Goal: Check status: Check status

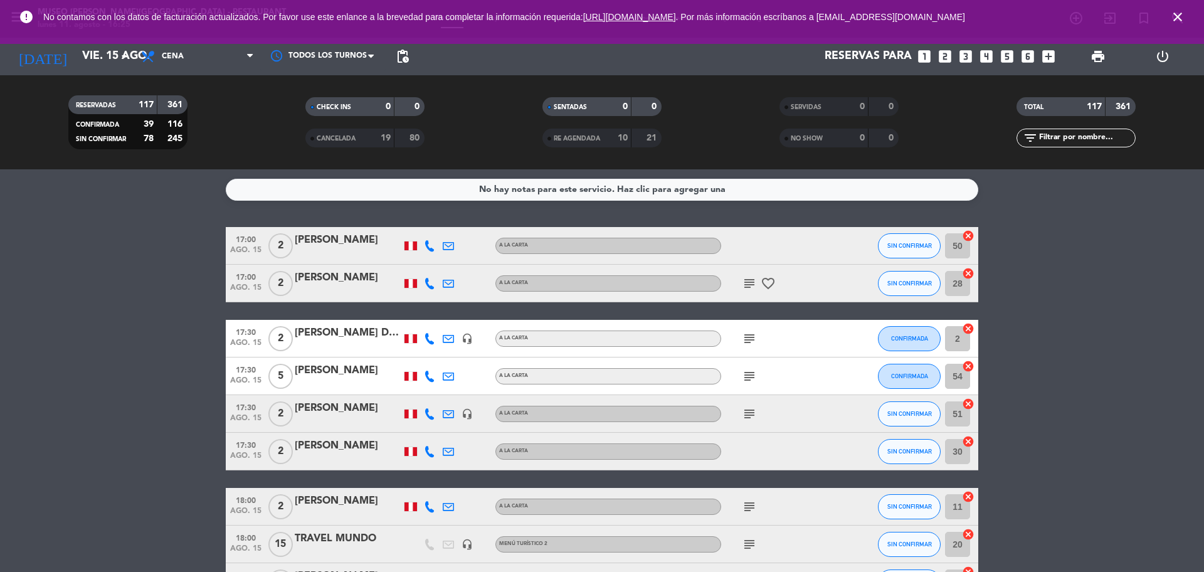
click at [1179, 22] on icon "close" at bounding box center [1177, 16] width 15 height 15
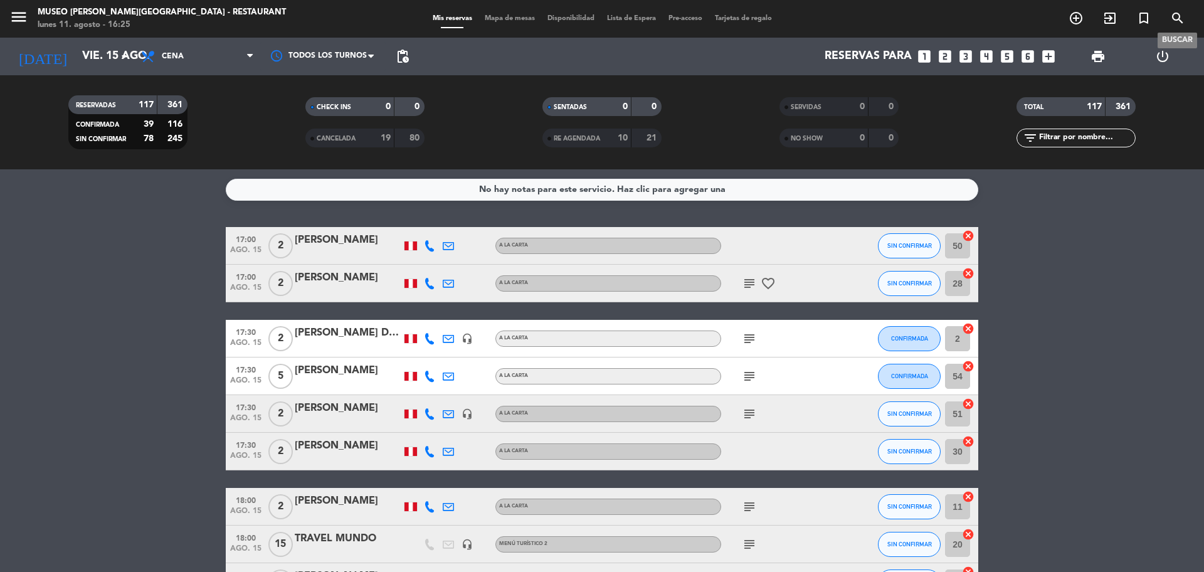
click at [1179, 19] on icon "search" at bounding box center [1177, 18] width 15 height 15
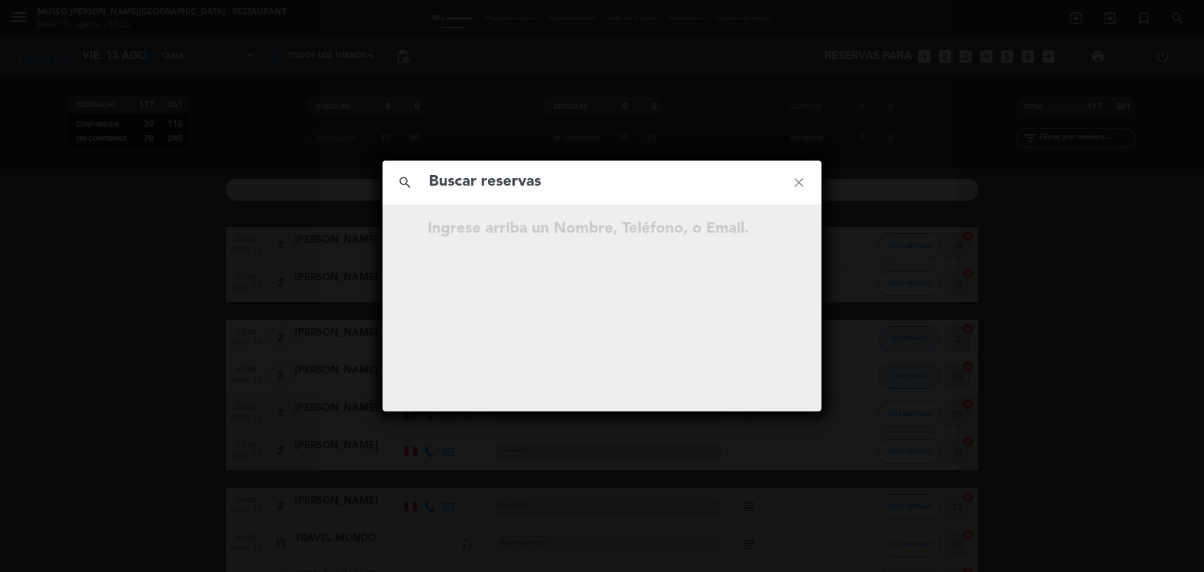
click at [579, 178] on input "text" at bounding box center [602, 182] width 349 height 26
click at [580, 178] on input "text" at bounding box center [602, 182] width 349 height 26
click at [795, 182] on icon "close" at bounding box center [798, 182] width 45 height 45
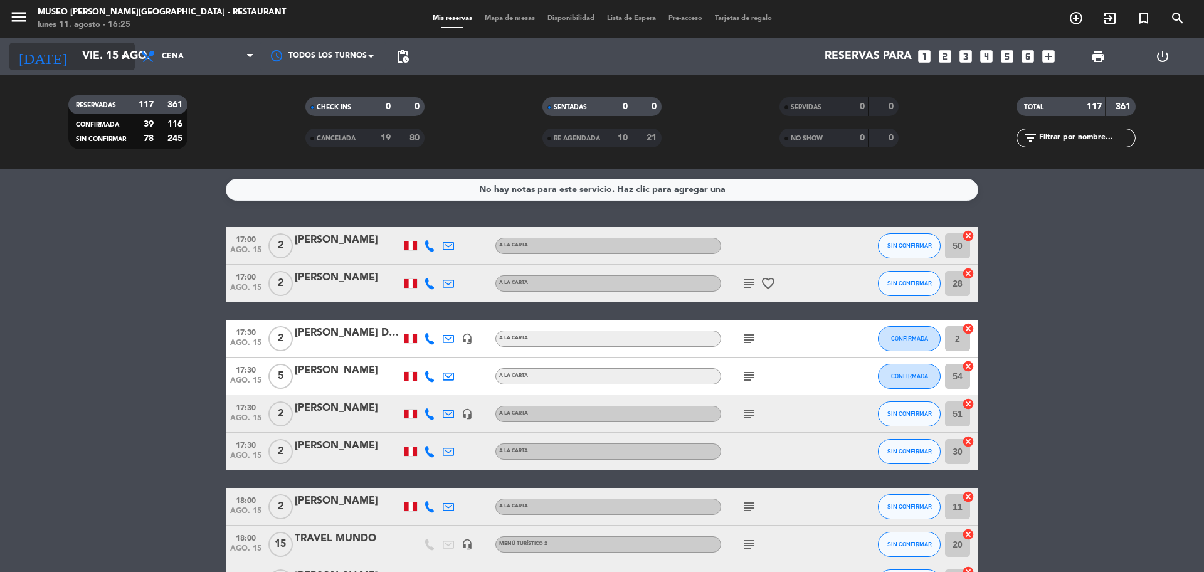
click at [90, 61] on input "vie. 15 ago." at bounding box center [148, 56] width 145 height 25
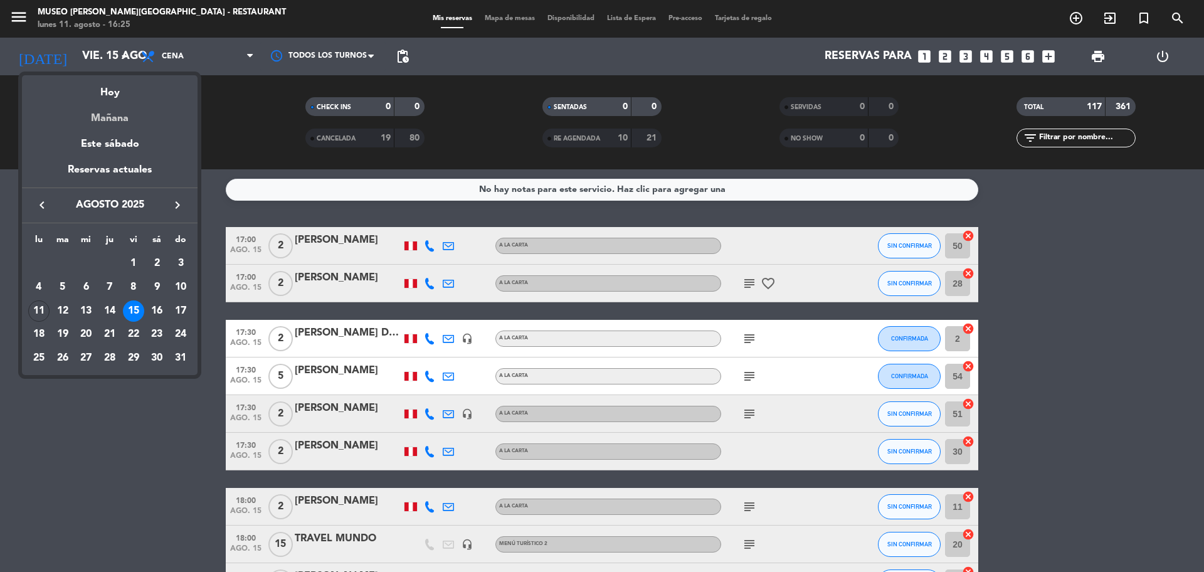
click at [132, 115] on div "Mañana" at bounding box center [110, 114] width 176 height 26
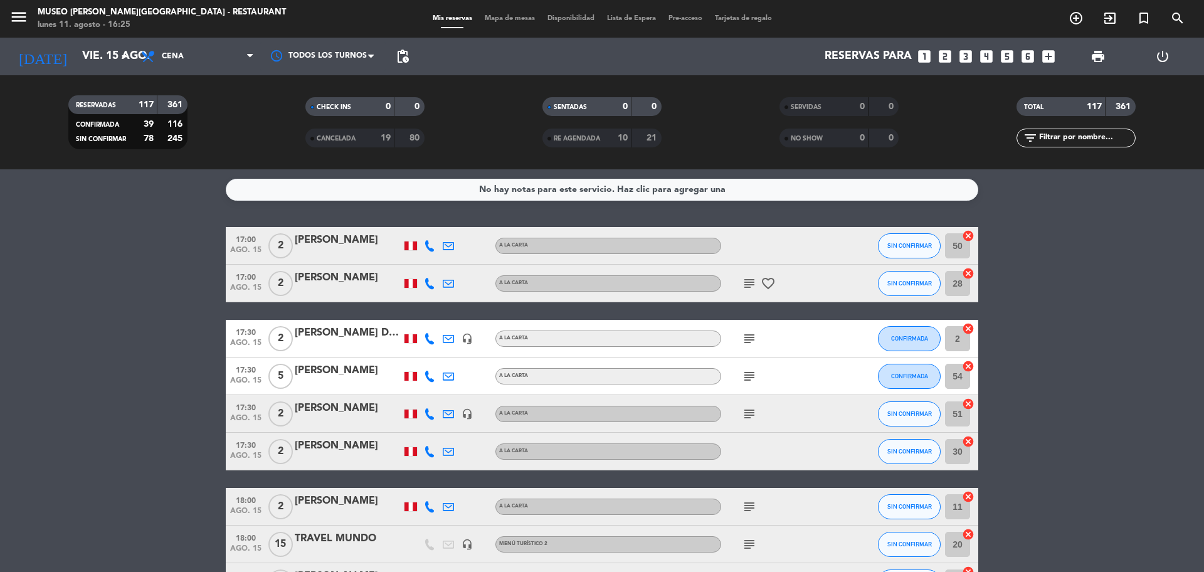
type input "[DATE]"
click at [194, 62] on span "Cena" at bounding box center [197, 57] width 125 height 28
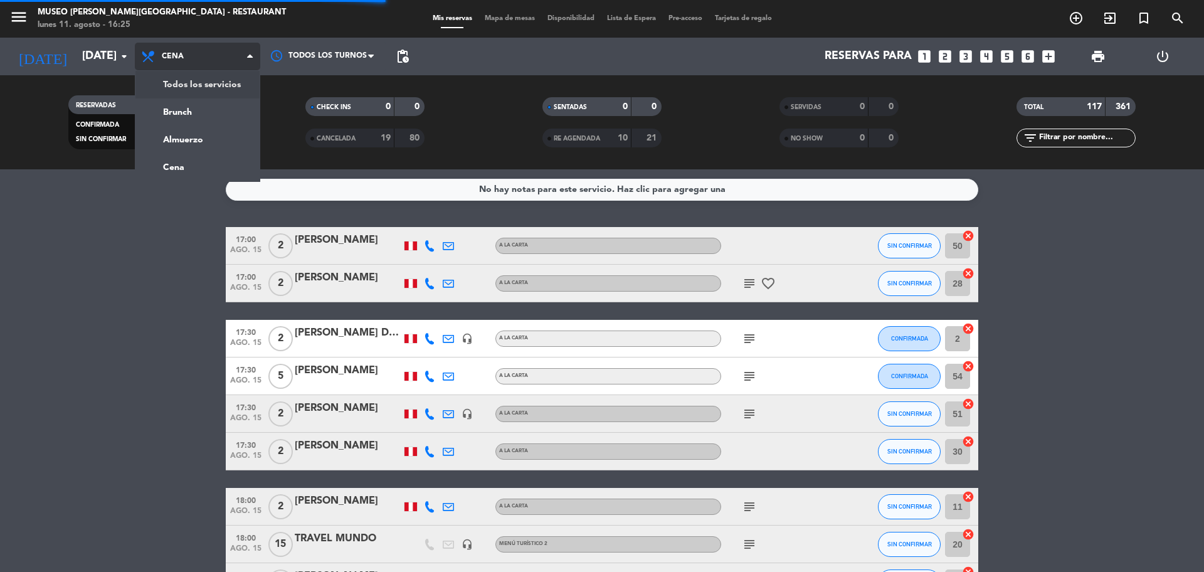
click at [204, 80] on div "menu [GEOGRAPHIC_DATA][PERSON_NAME] - Restaurant [DATE] 11. agosto - 16:25 Mis …" at bounding box center [602, 84] width 1204 height 169
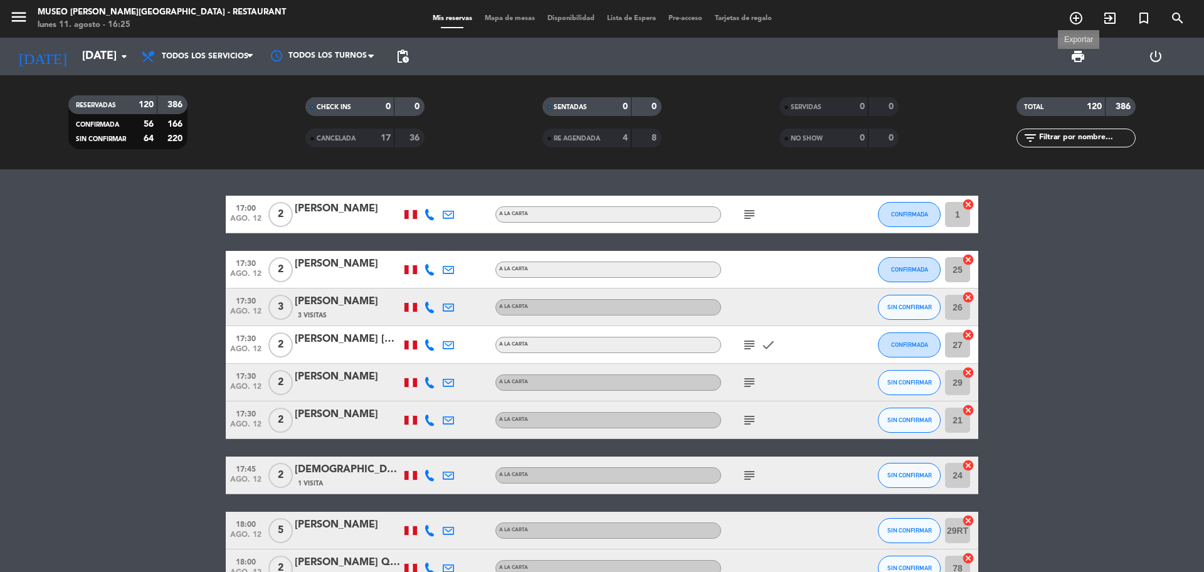
click at [1082, 56] on span "print" at bounding box center [1077, 56] width 15 height 15
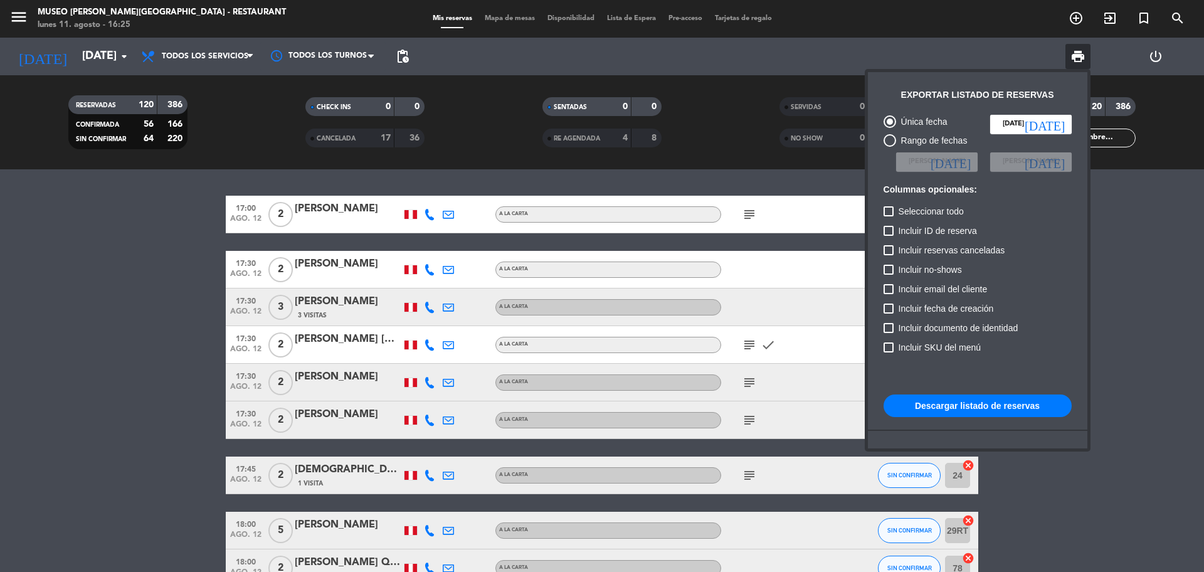
click at [917, 404] on button "Descargar listado de reservas" at bounding box center [977, 405] width 188 height 23
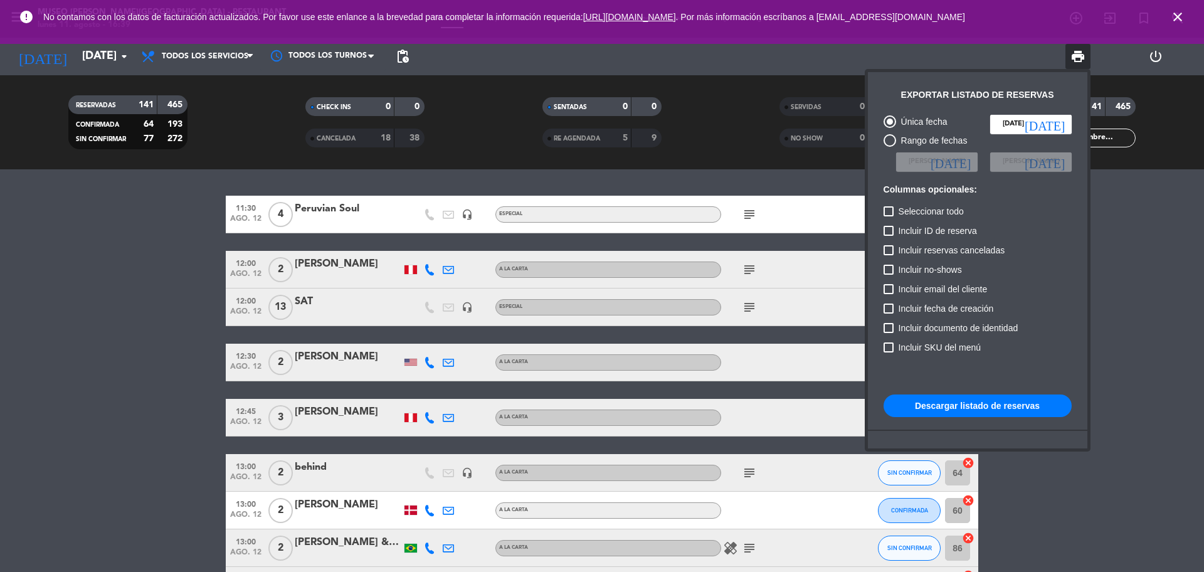
click at [1140, 129] on div at bounding box center [602, 286] width 1204 height 572
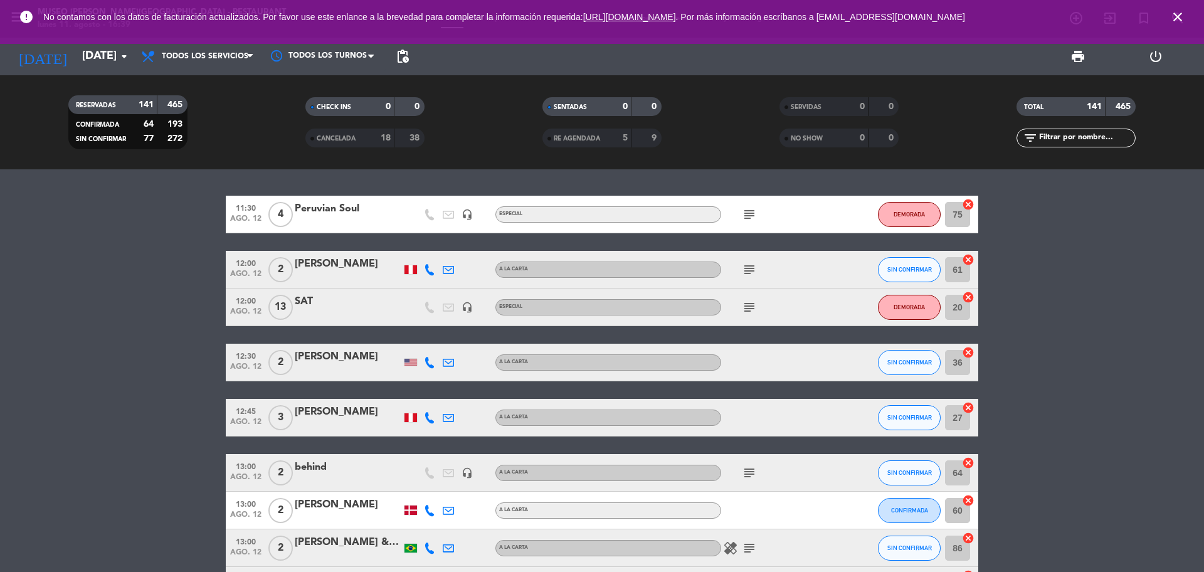
click at [1174, 18] on icon "close" at bounding box center [1177, 16] width 15 height 15
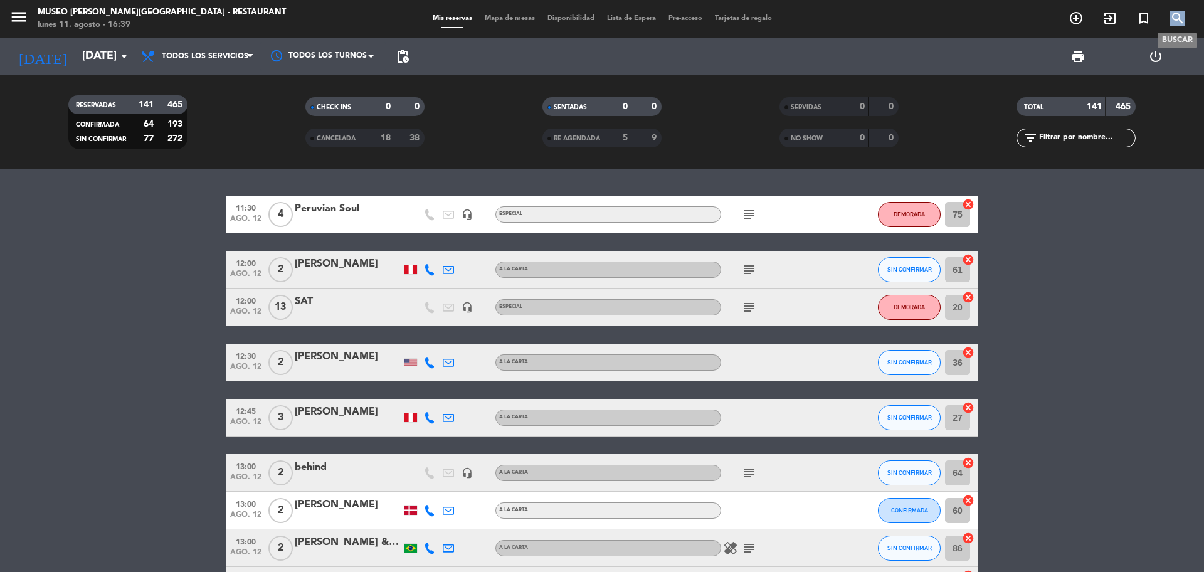
click at [1174, 18] on icon "search" at bounding box center [1177, 18] width 15 height 15
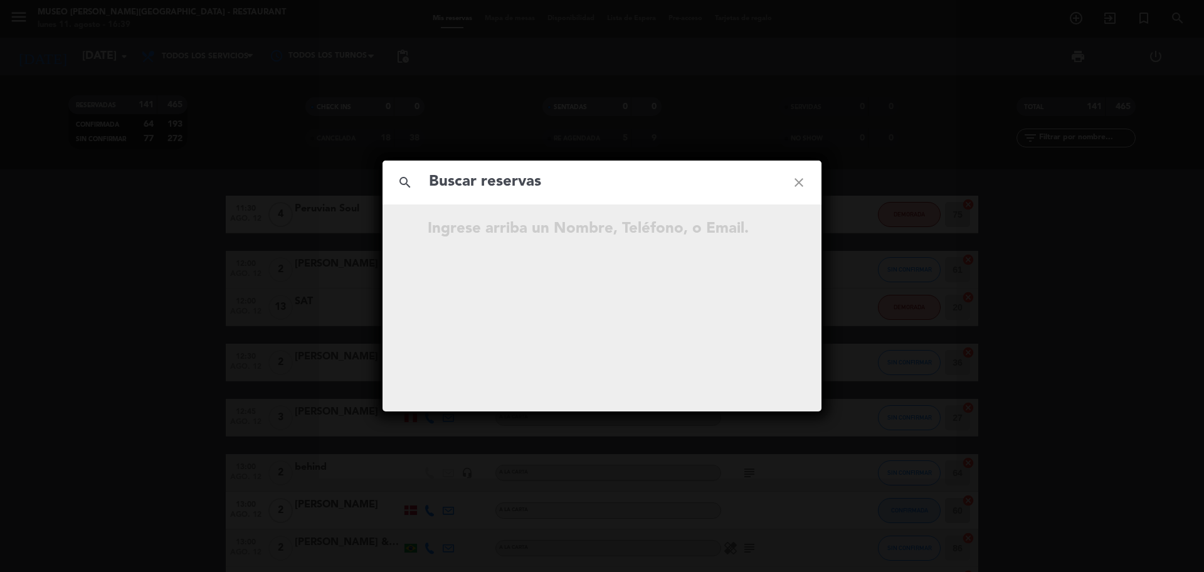
click at [503, 182] on input "text" at bounding box center [602, 182] width 349 height 26
click at [493, 191] on input "980 975 465" at bounding box center [602, 182] width 349 height 26
type input "980975465"
click at [764, 235] on icon "open_in_new" at bounding box center [767, 230] width 15 height 15
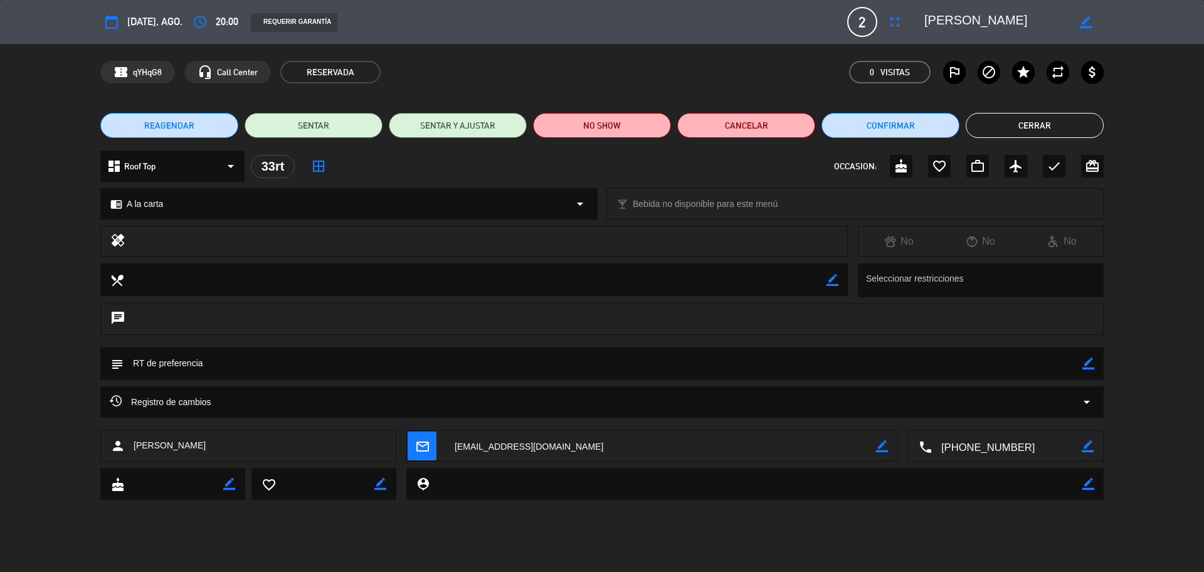
drag, startPoint x: 1089, startPoint y: 361, endPoint x: 1076, endPoint y: 364, distance: 13.4
click at [1088, 361] on icon "border_color" at bounding box center [1088, 363] width 12 height 12
click at [1067, 366] on textarea at bounding box center [602, 363] width 958 height 32
click at [1083, 363] on div "subject" at bounding box center [601, 363] width 1003 height 33
type textarea "RT de preferencia + cumpleaños + cortes+ia"
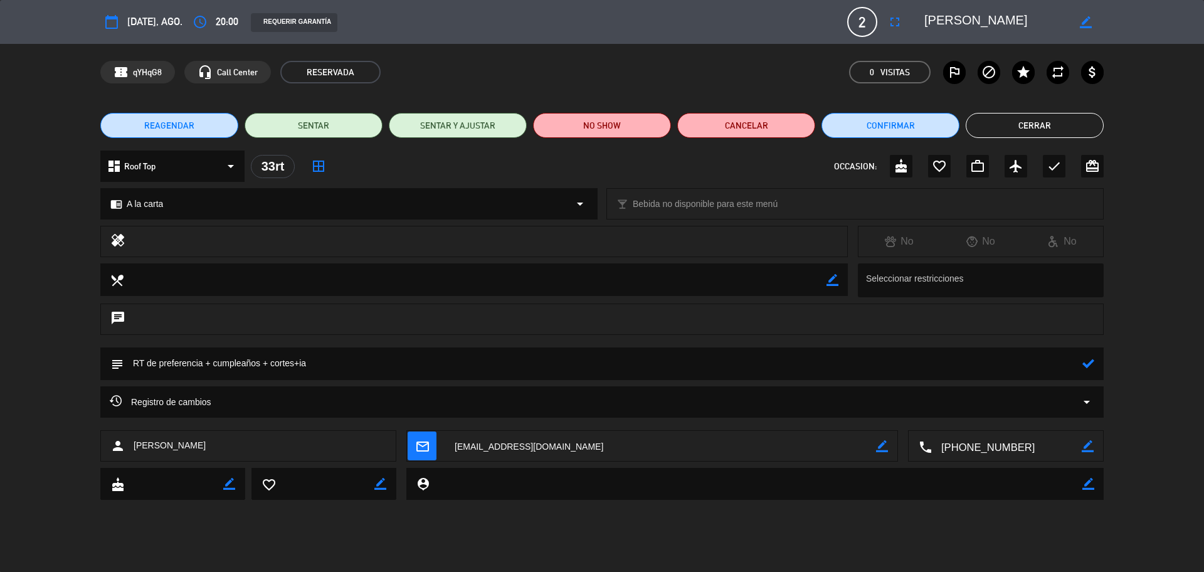
click at [1083, 363] on icon at bounding box center [1088, 363] width 12 height 12
click at [1051, 165] on icon "check" at bounding box center [1053, 166] width 15 height 15
click at [1044, 115] on button "Cerrar" at bounding box center [1034, 125] width 138 height 25
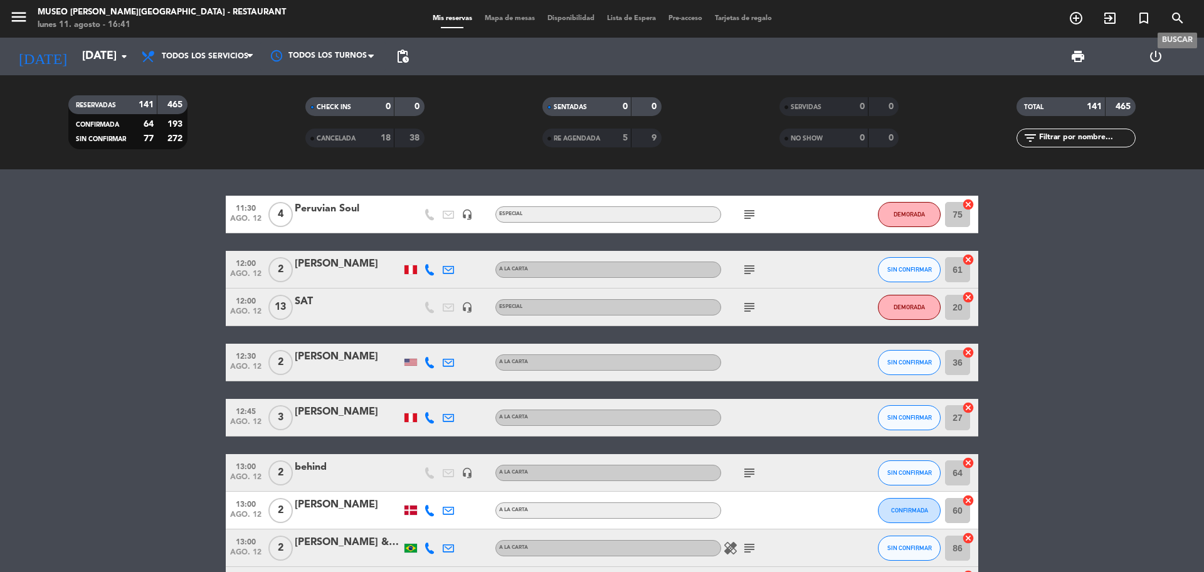
click at [1183, 18] on icon "search" at bounding box center [1177, 18] width 15 height 15
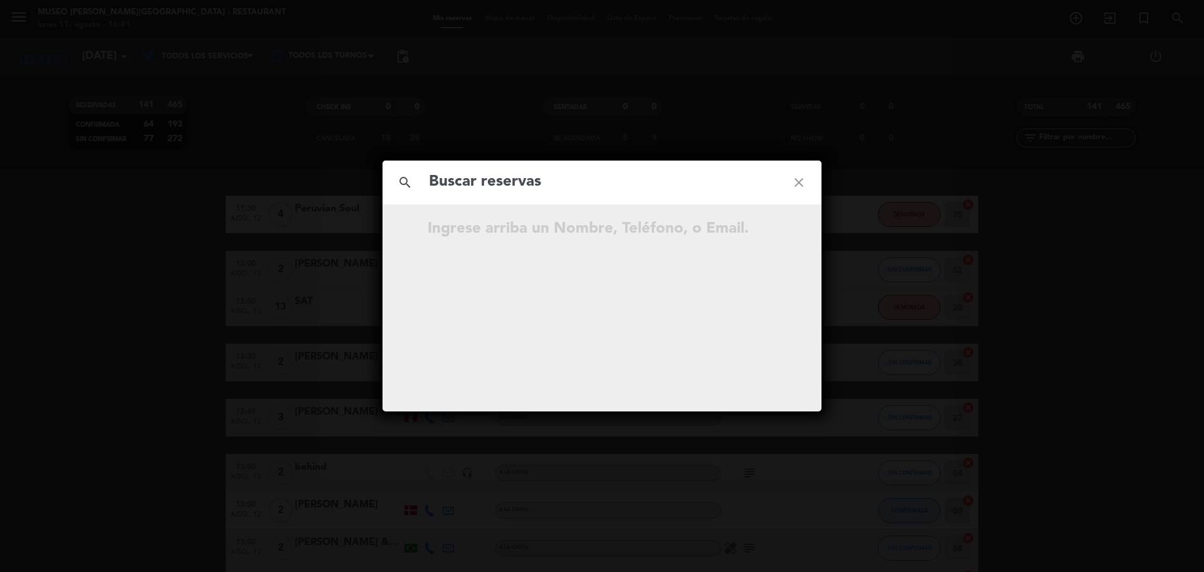
click at [734, 185] on input "text" at bounding box center [602, 182] width 349 height 26
click at [493, 185] on input "949 721 889" at bounding box center [602, 182] width 349 height 26
type input "949721889"
click at [766, 243] on div "[DATE] 19:45 2 [PERSON_NAME] Reservada open_in_new" at bounding box center [601, 307] width 439 height 207
click at [765, 229] on icon "open_in_new" at bounding box center [767, 230] width 15 height 15
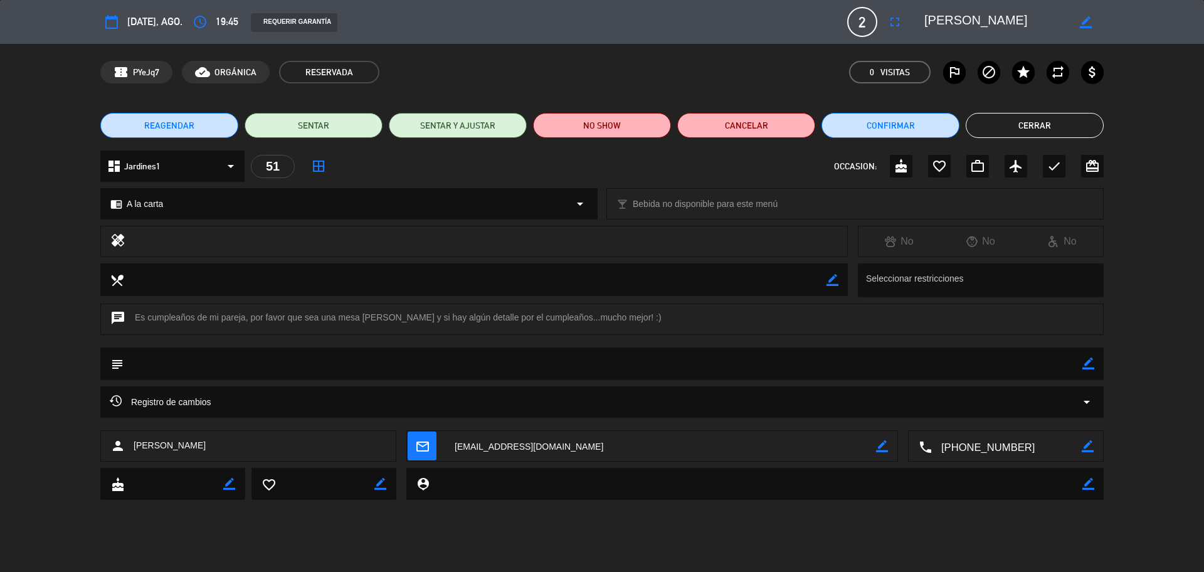
click at [1037, 131] on button "Cerrar" at bounding box center [1034, 125] width 138 height 25
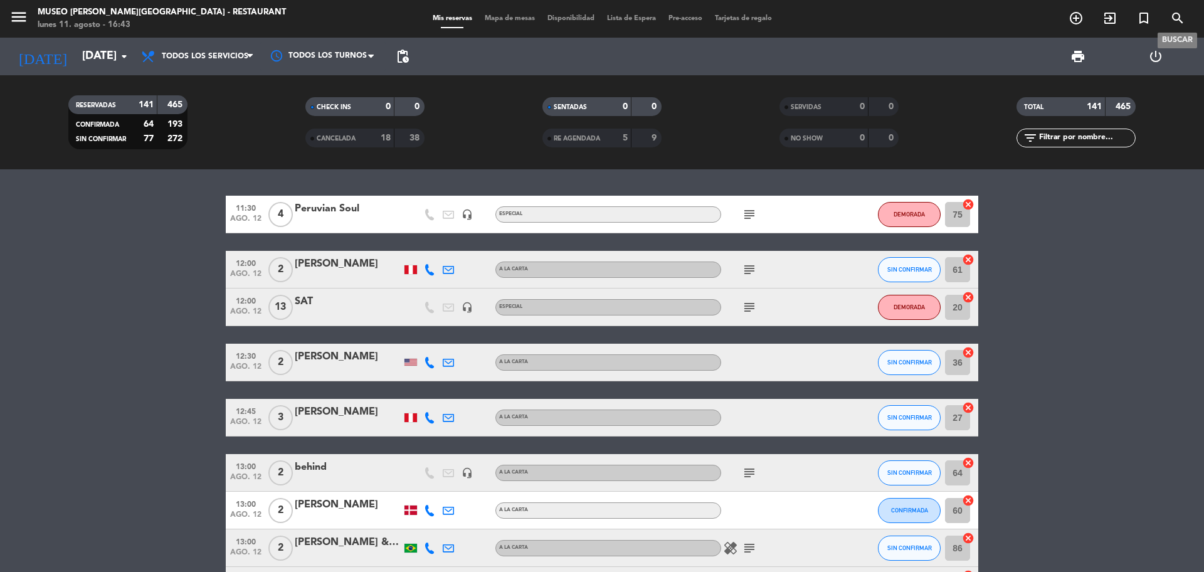
click at [1173, 19] on icon "search" at bounding box center [1177, 18] width 15 height 15
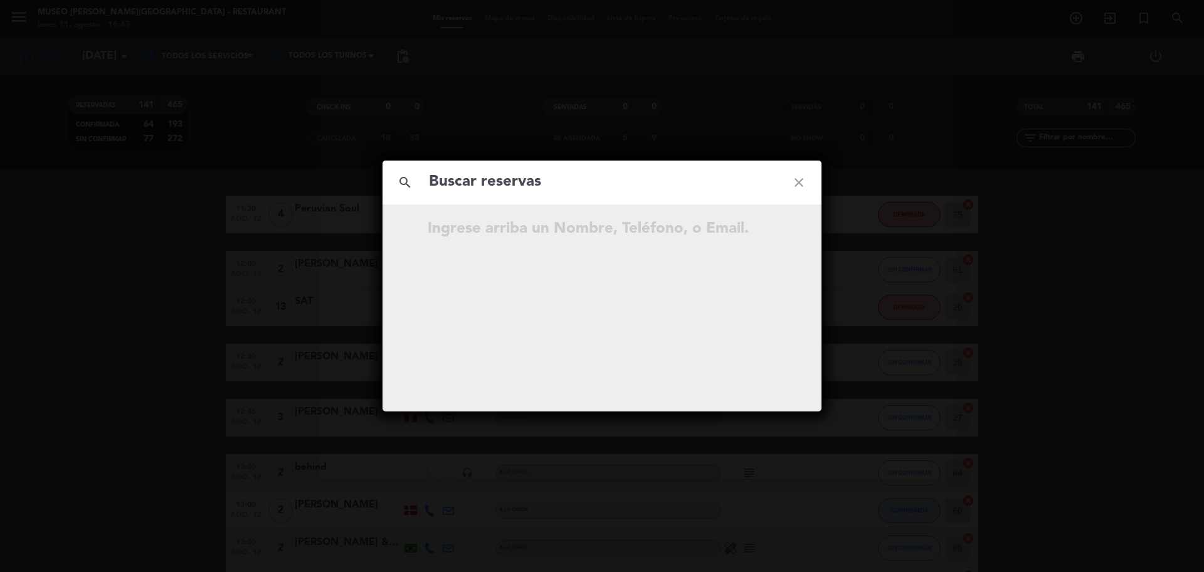
click at [564, 184] on input "text" at bounding box center [602, 182] width 349 height 26
click at [491, 192] on input "902 846 457" at bounding box center [602, 182] width 349 height 26
type input "902846457"
click at [503, 191] on input "902846457" at bounding box center [602, 182] width 349 height 26
click at [513, 186] on input "902846457" at bounding box center [602, 182] width 349 height 26
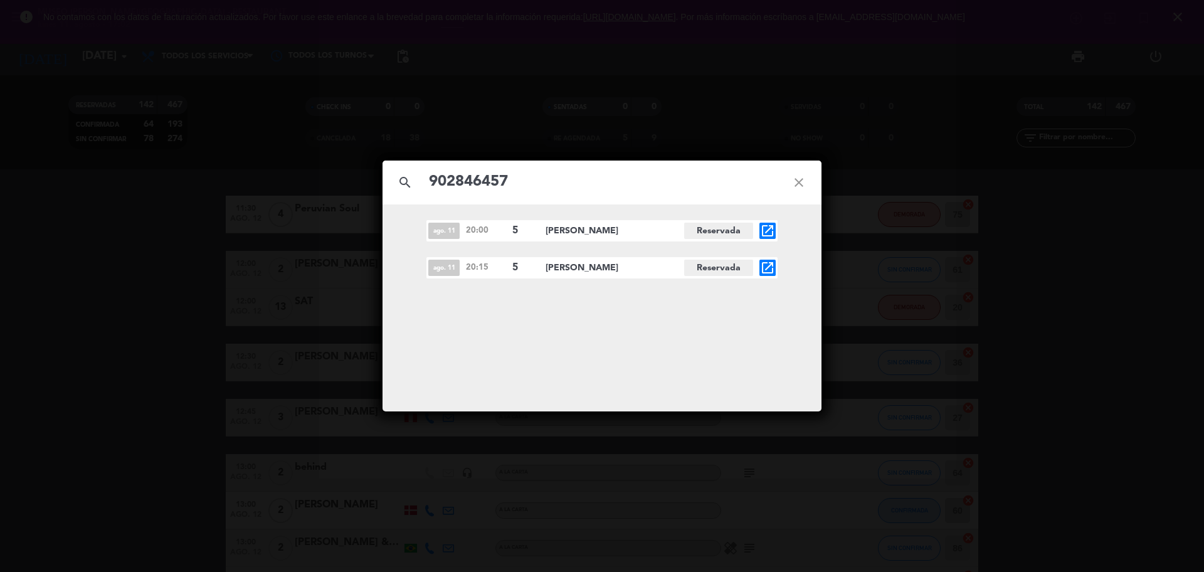
click at [792, 179] on icon "close" at bounding box center [798, 182] width 45 height 45
click at [755, 176] on input "text" at bounding box center [602, 182] width 349 height 26
paste input "[PERSON_NAME]"
type input "[PERSON_NAME]"
click at [767, 230] on icon "open_in_new" at bounding box center [767, 230] width 15 height 15
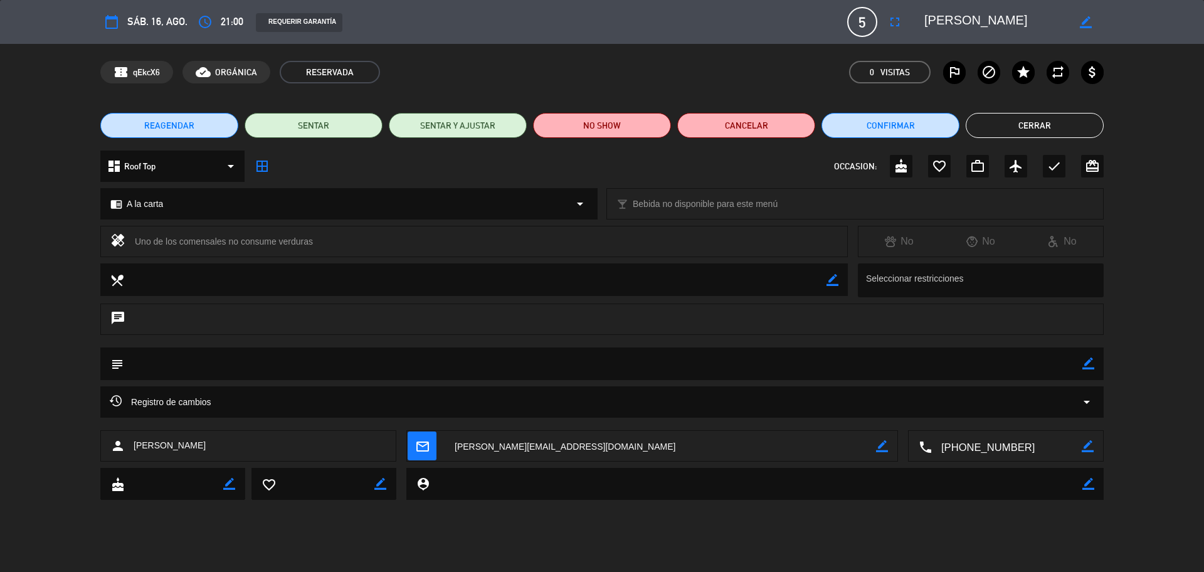
drag, startPoint x: 1029, startPoint y: 129, endPoint x: 1059, endPoint y: 93, distance: 47.2
click at [1029, 129] on button "Cerrar" at bounding box center [1034, 125] width 138 height 25
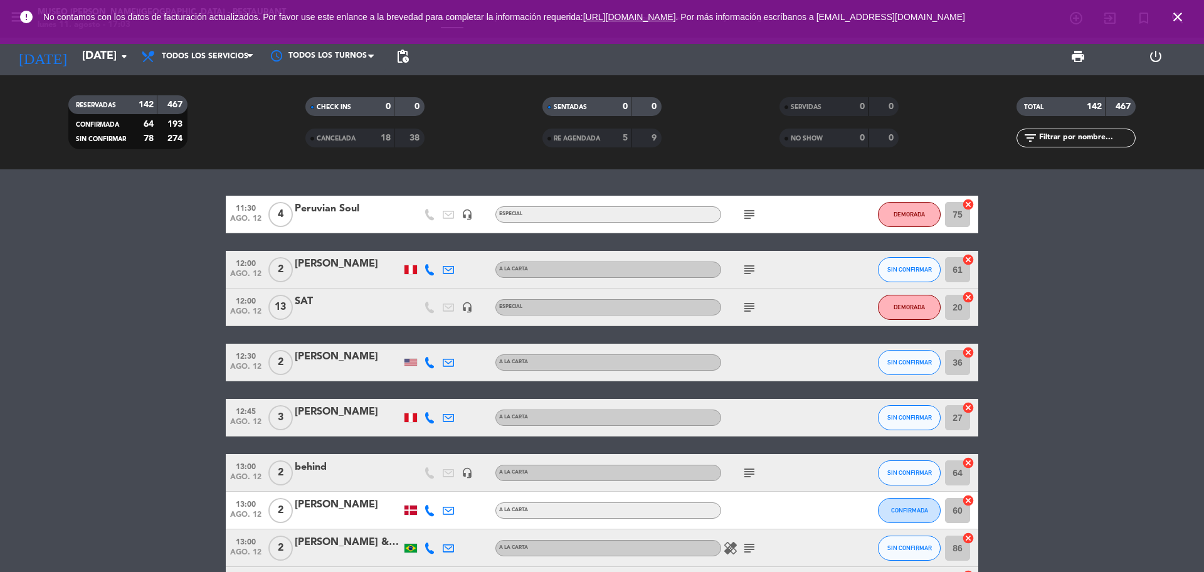
click at [1180, 14] on icon "close" at bounding box center [1177, 16] width 15 height 15
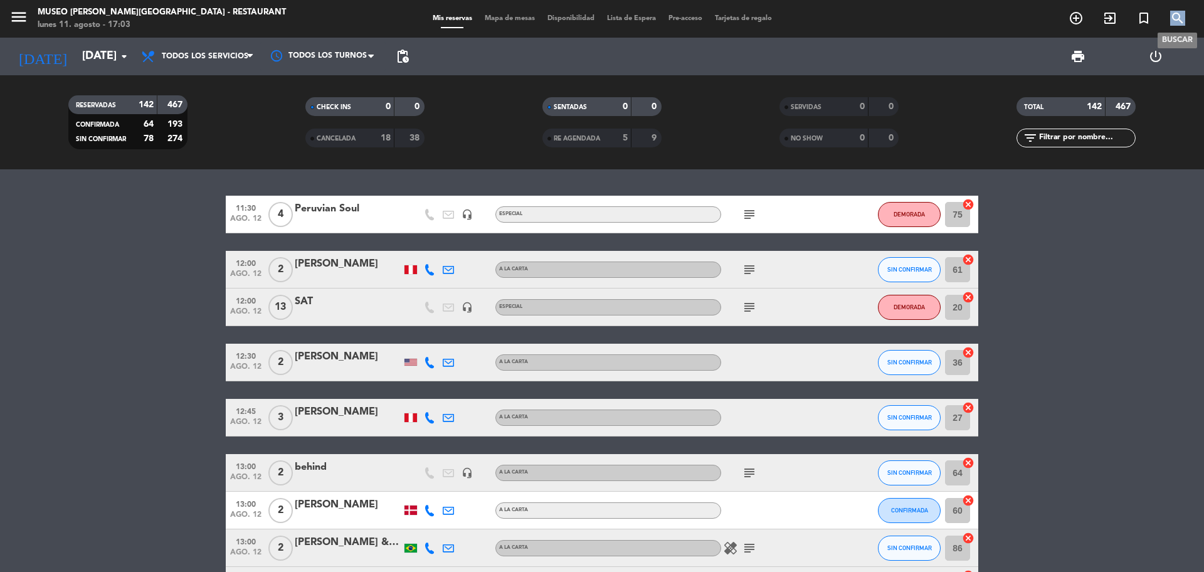
click at [1178, 14] on icon "search" at bounding box center [1177, 18] width 15 height 15
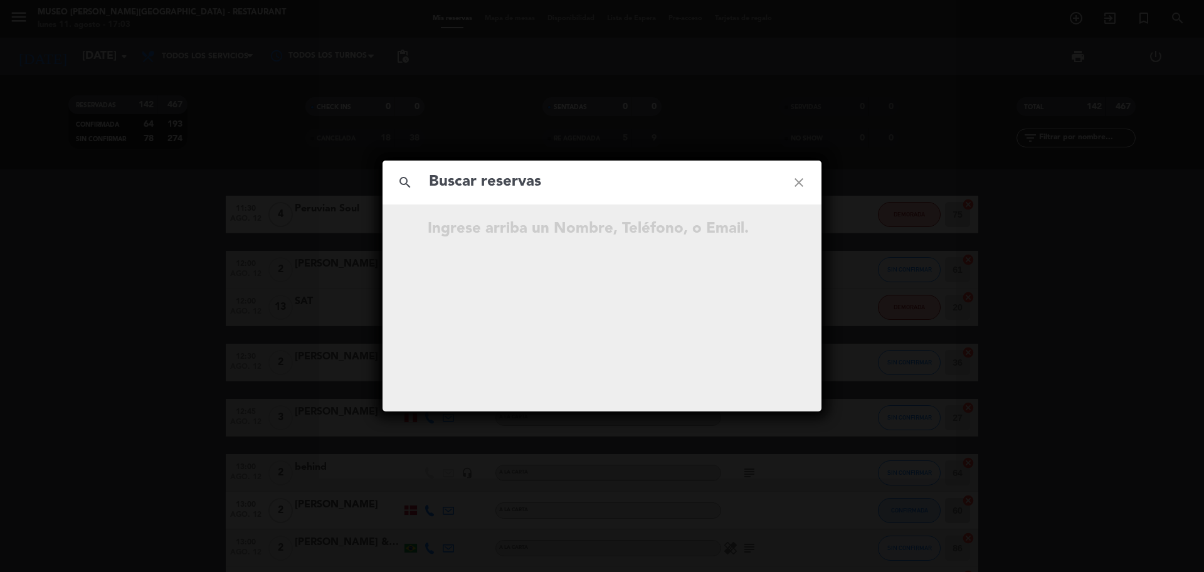
click at [562, 176] on input "text" at bounding box center [602, 182] width 349 height 26
type input "KStDR4"
click at [770, 229] on icon "open_in_new" at bounding box center [767, 230] width 15 height 15
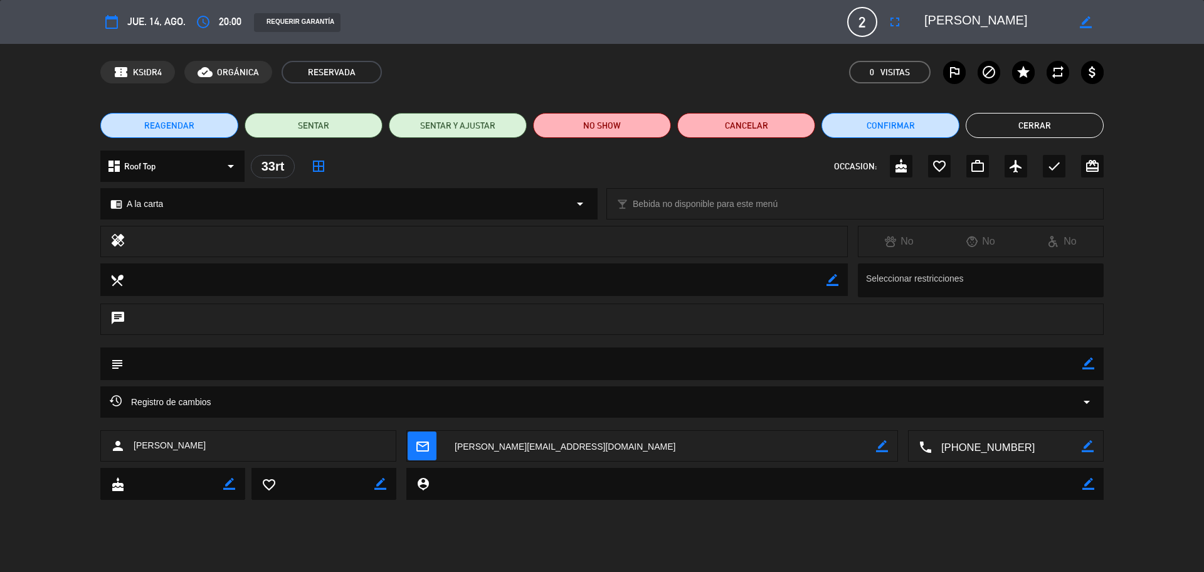
drag, startPoint x: 1089, startPoint y: 365, endPoint x: 1063, endPoint y: 365, distance: 25.7
click at [1088, 365] on icon "border_color" at bounding box center [1088, 363] width 12 height 12
click at [1056, 365] on textarea at bounding box center [602, 363] width 958 height 32
paste textarea "Feliz Aniversario" - [PERSON_NAME] y [PERSON_NAME]"
type textarea "nota impresa: Feliz Aniversario" - [PERSON_NAME] y [PERSON_NAME] + desea terraz…"
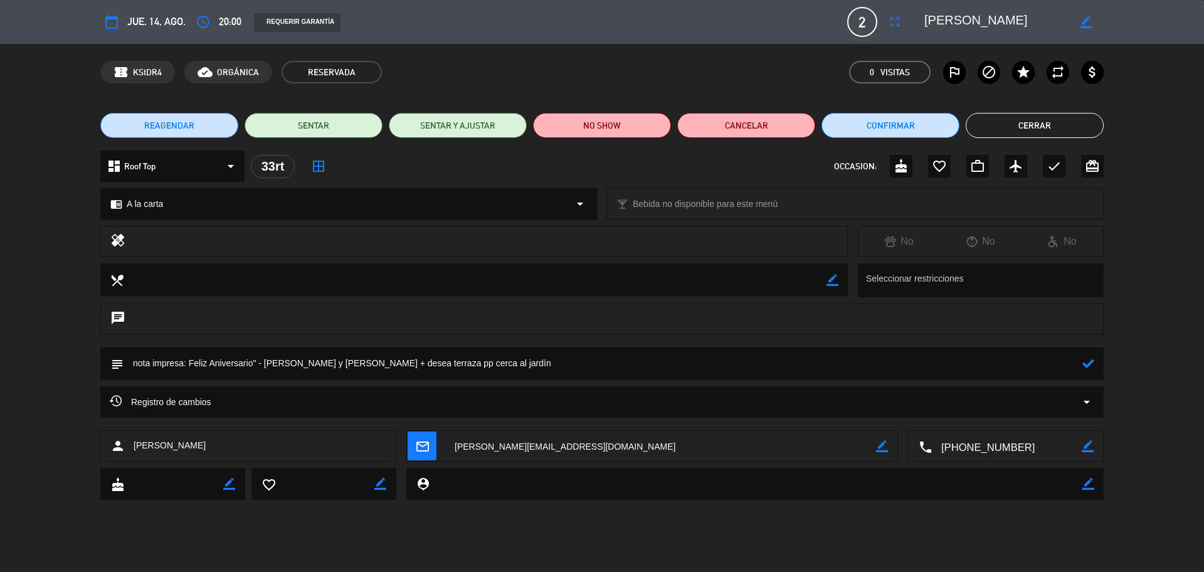
click at [1086, 364] on icon at bounding box center [1088, 363] width 12 height 12
